Goal: Information Seeking & Learning: Learn about a topic

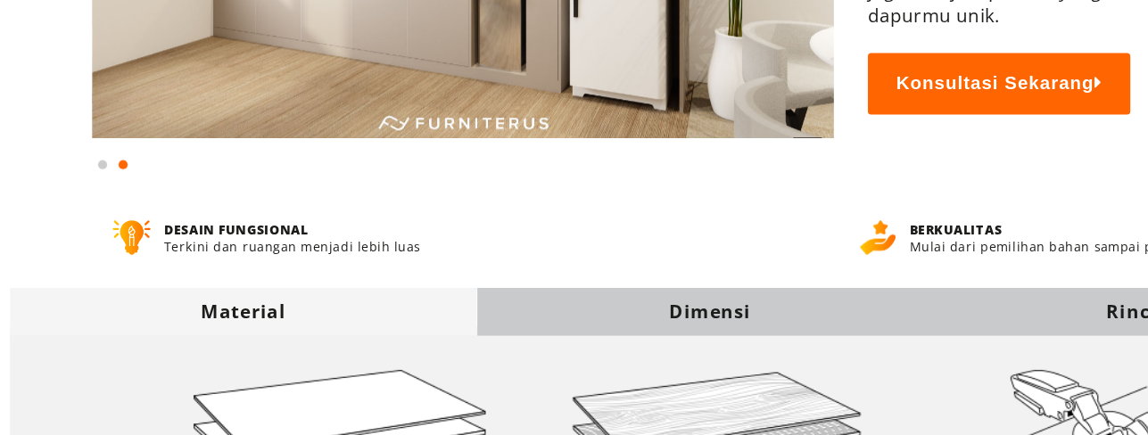
scroll to position [330, 0]
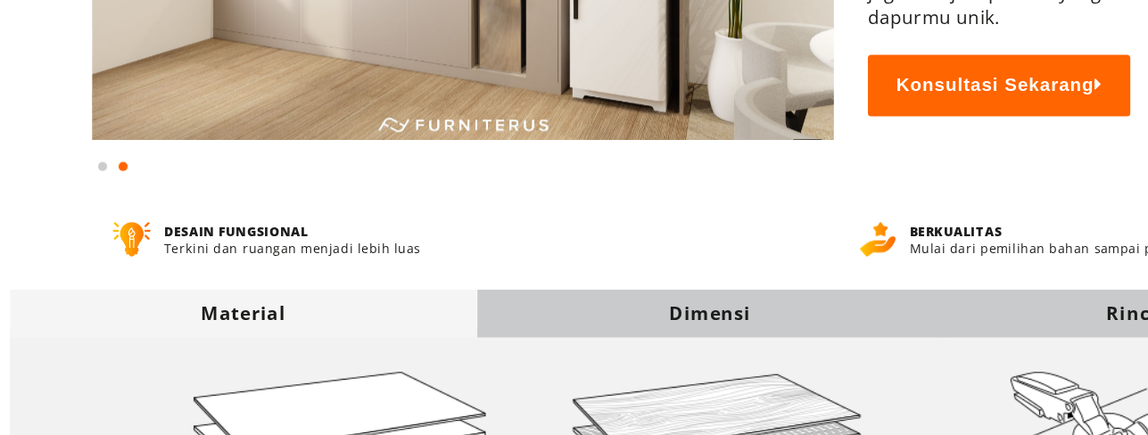
click at [527, 327] on div "Dimensi" at bounding box center [574, 328] width 365 height 20
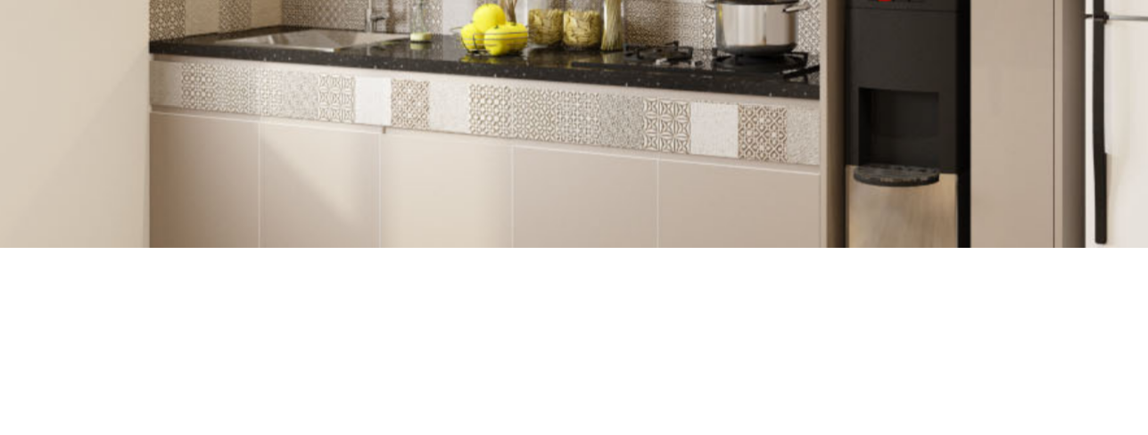
scroll to position [4, 0]
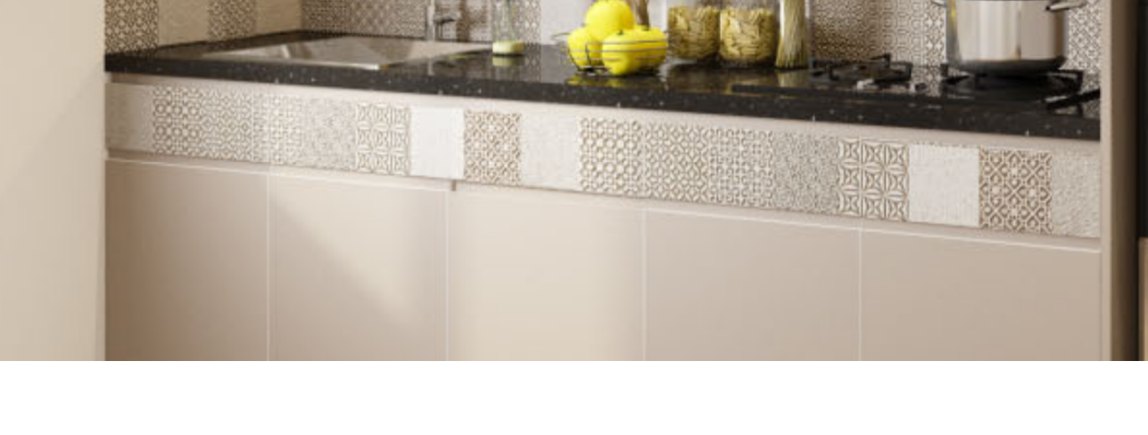
click at [252, 401] on img at bounding box center [381, 326] width 580 height 406
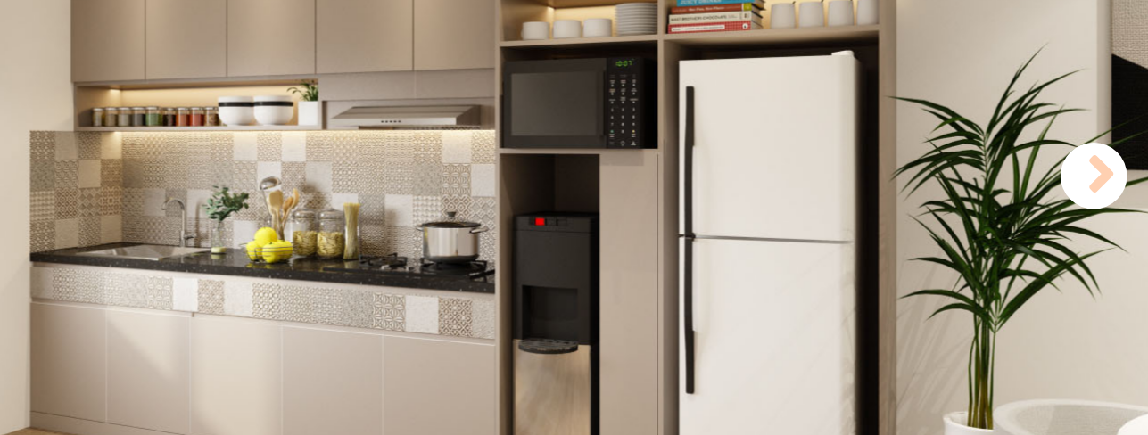
scroll to position [105, 0]
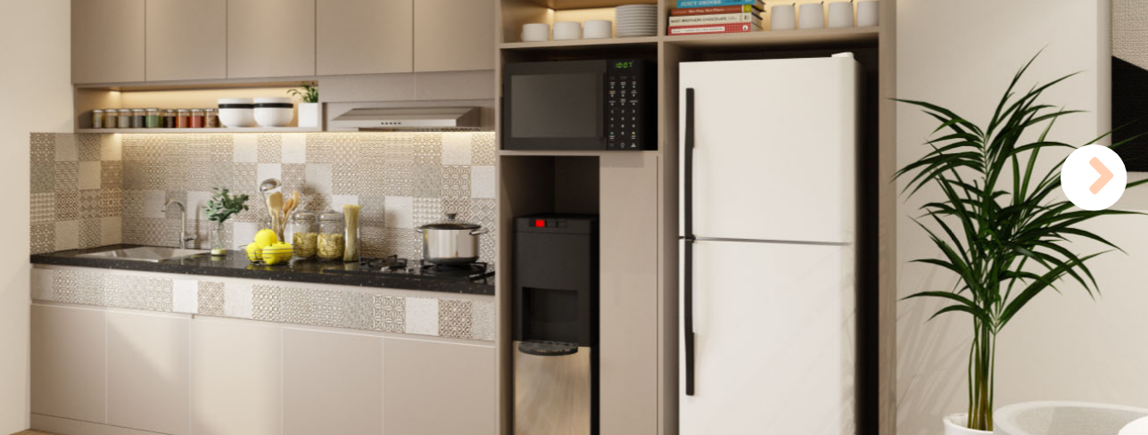
click at [205, 285] on img at bounding box center [381, 214] width 580 height 406
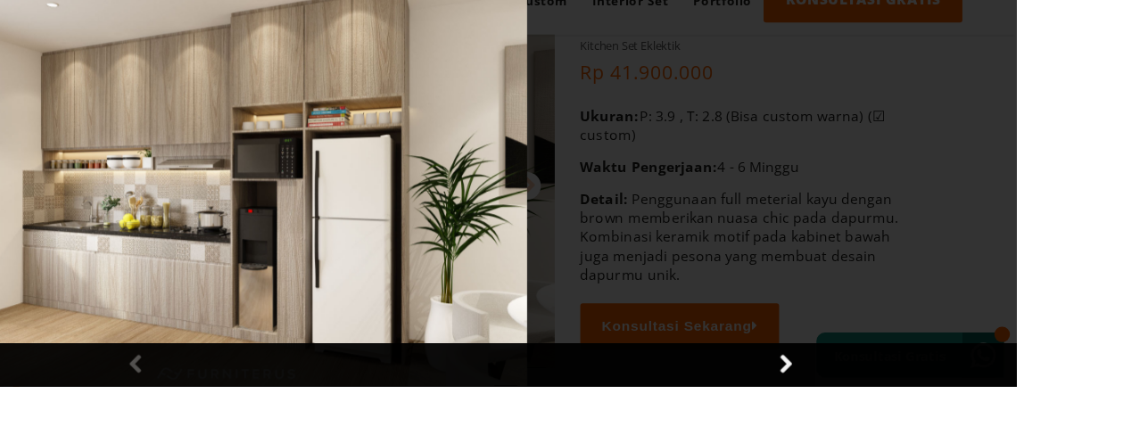
click at [527, 318] on div at bounding box center [331, 217] width 1148 height 435
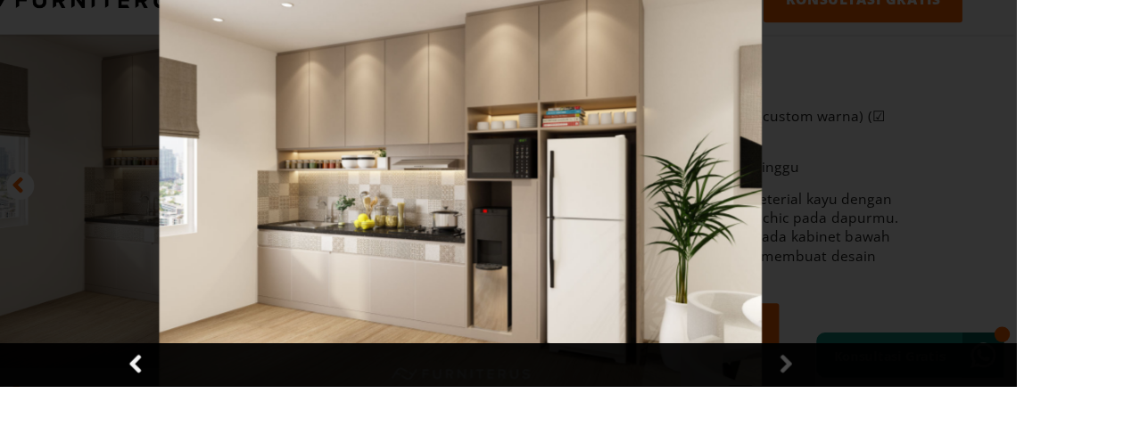
click at [527, 435] on link at bounding box center [909, 413] width 45 height 45
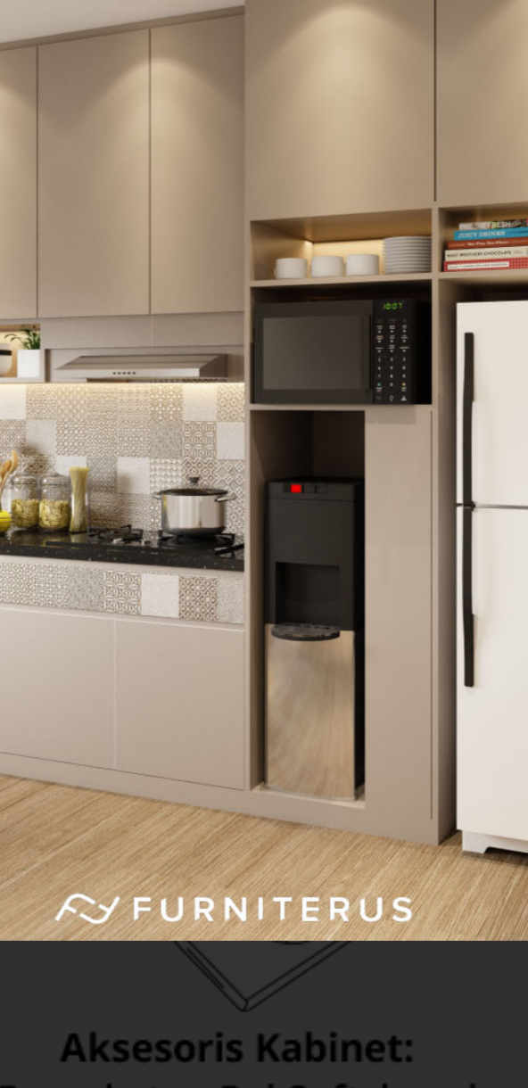
scroll to position [426, 0]
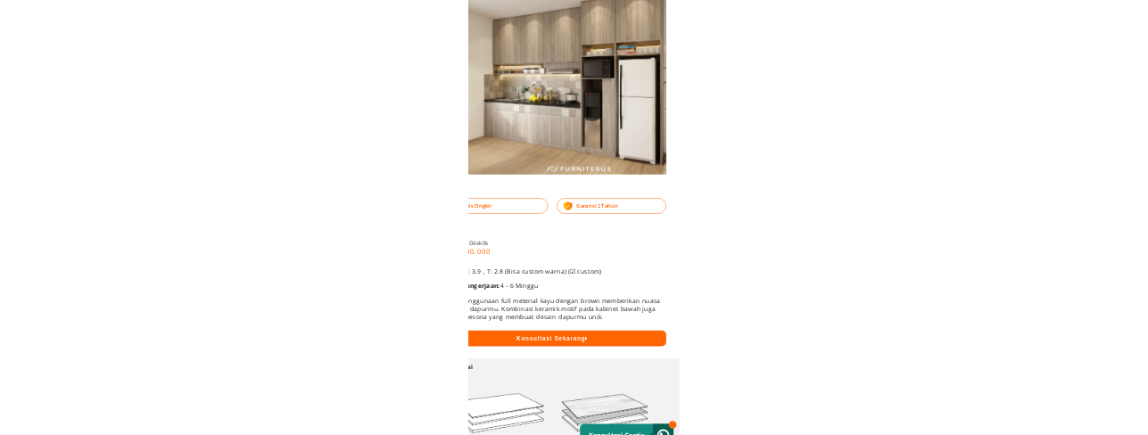
scroll to position [72, 0]
